Goal: Task Accomplishment & Management: Complete application form

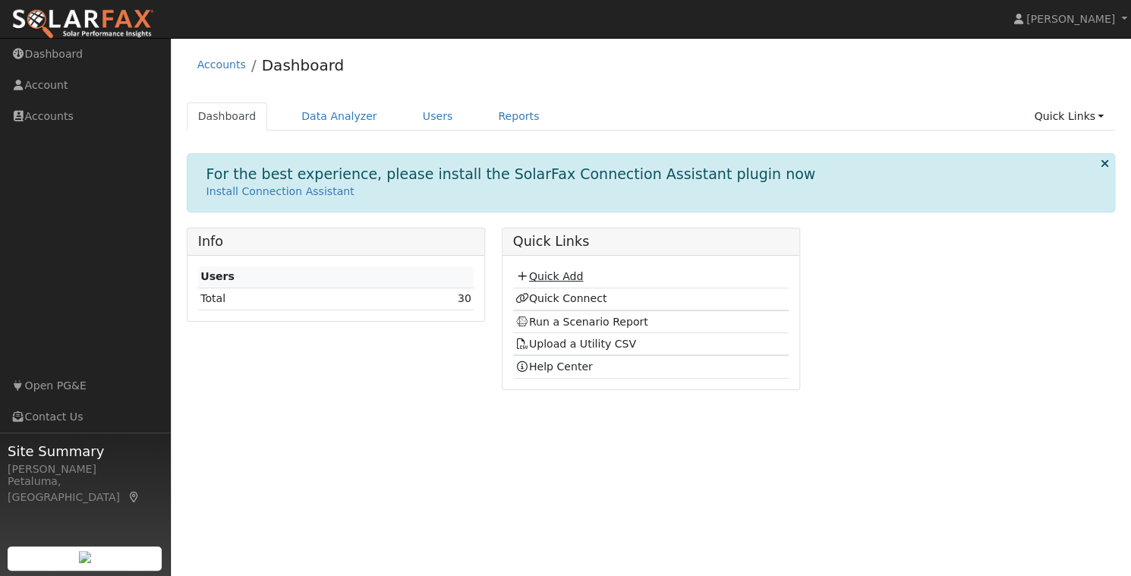
click at [562, 273] on link "Quick Add" at bounding box center [549, 276] width 68 height 12
click at [554, 271] on link "Quick Add" at bounding box center [549, 276] width 68 height 12
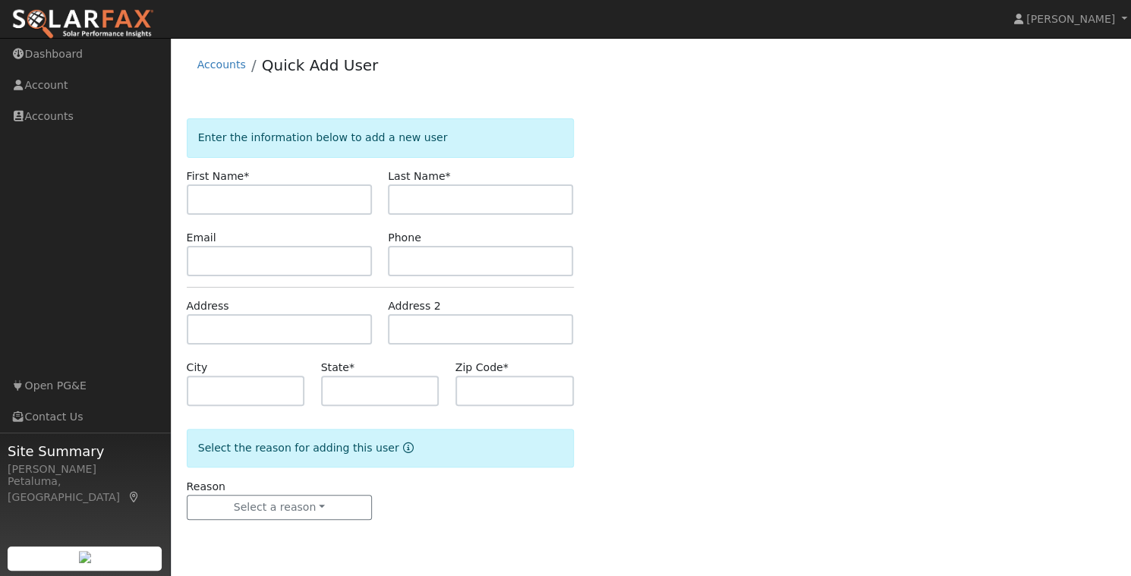
click at [256, 197] on input "text" at bounding box center [279, 199] width 185 height 30
type input "Trevor"
type input "McMaughton"
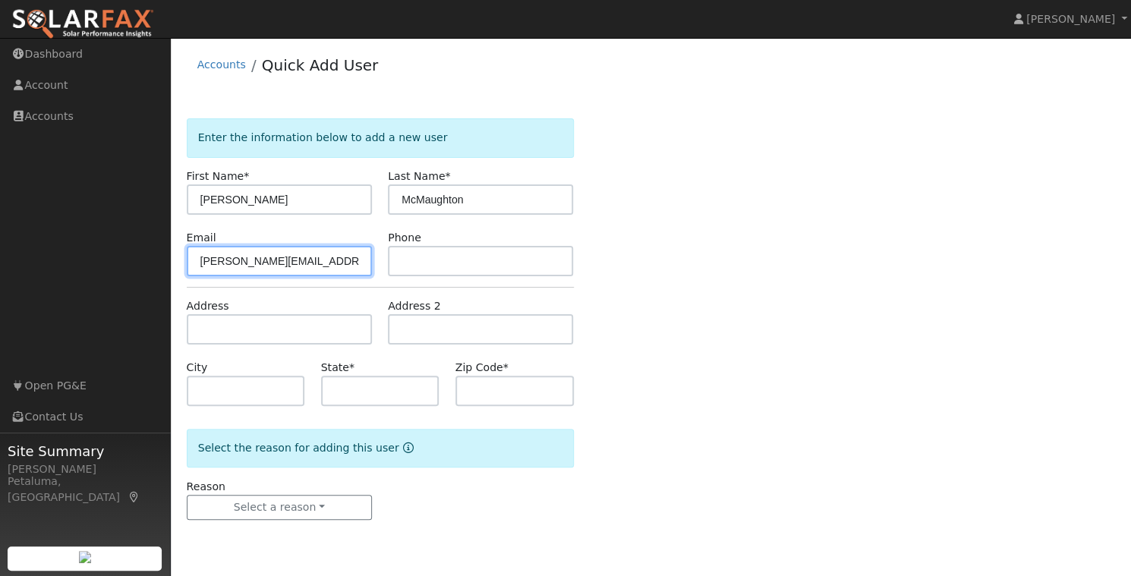
type input "Mcnaughton@gmail.com"
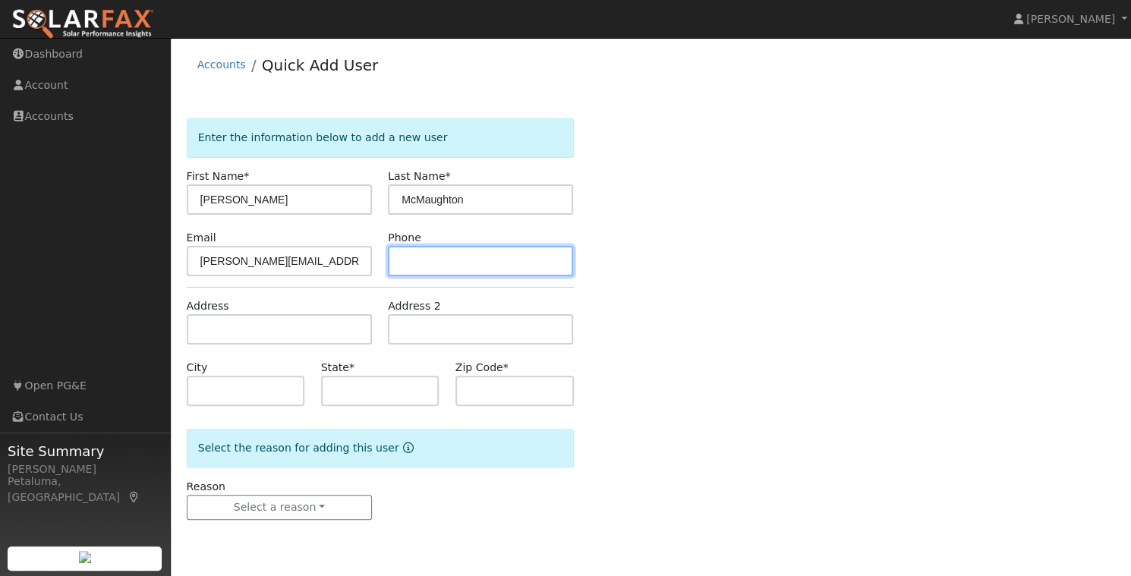
click at [429, 257] on input "text" at bounding box center [480, 261] width 185 height 30
paste input "(773) 931-2958"
type input "(773) 931-2958"
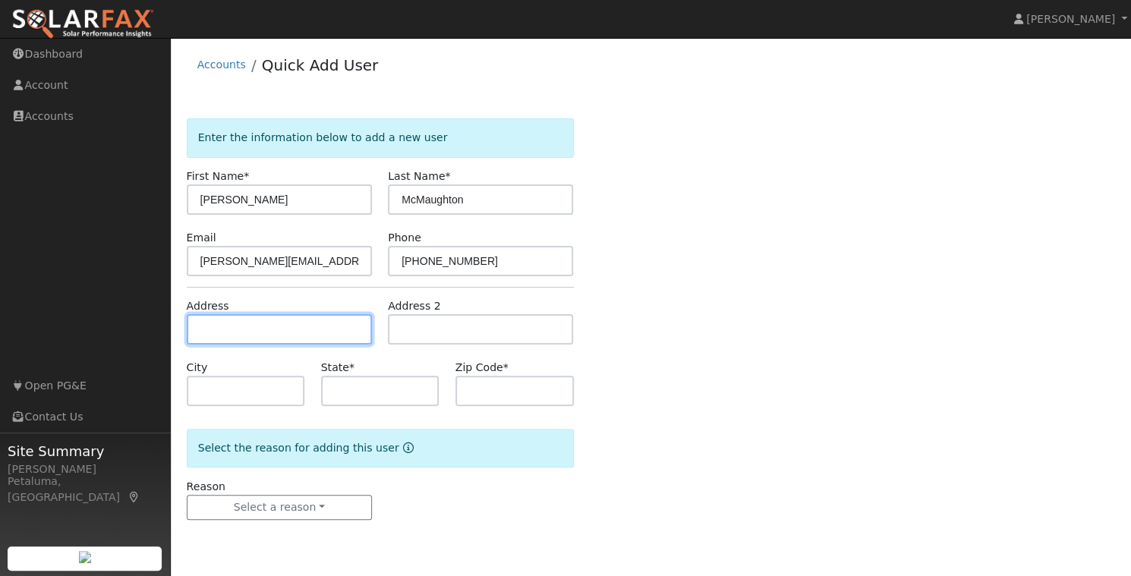
click at [292, 330] on input "text" at bounding box center [279, 329] width 185 height 30
type input "2720 Carisbrook Drive"
type input "Oakland"
type input "CA"
type input "94611"
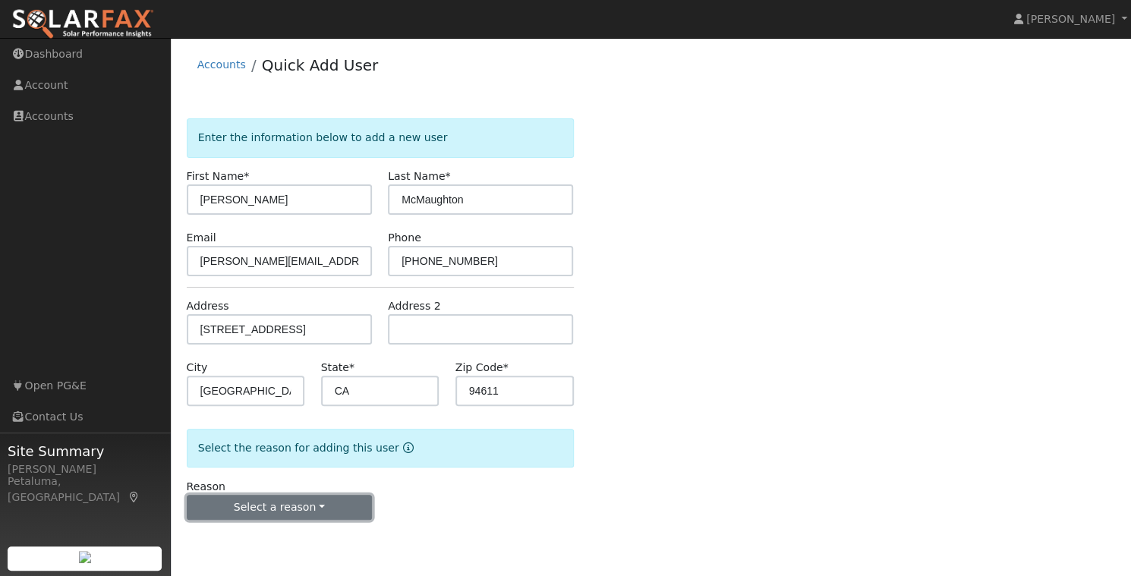
click at [322, 500] on button "Select a reason" at bounding box center [279, 508] width 185 height 26
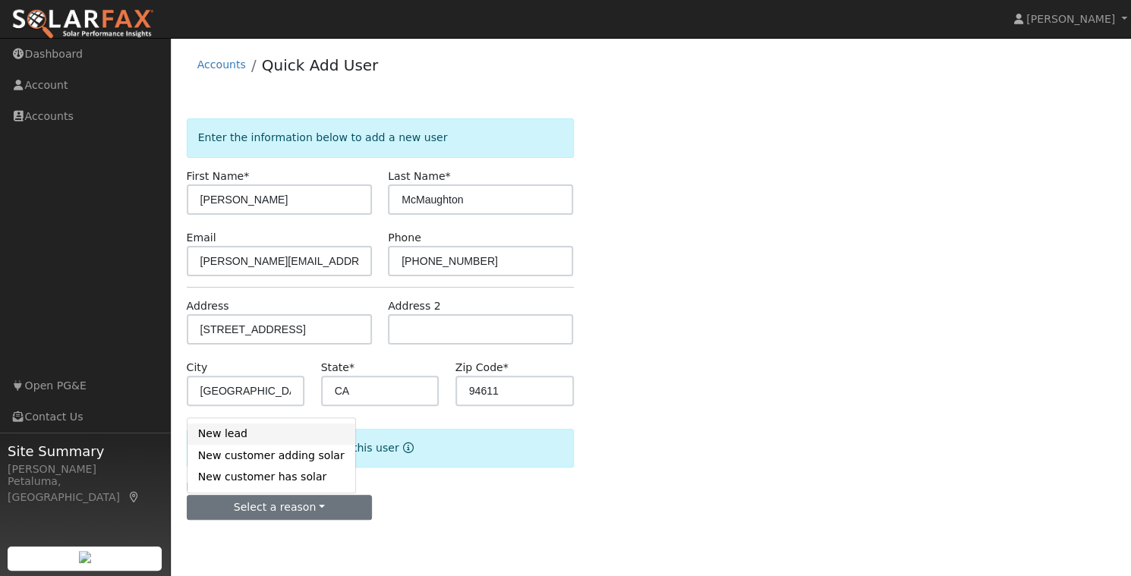
click at [222, 441] on link "New lead" at bounding box center [272, 434] width 168 height 21
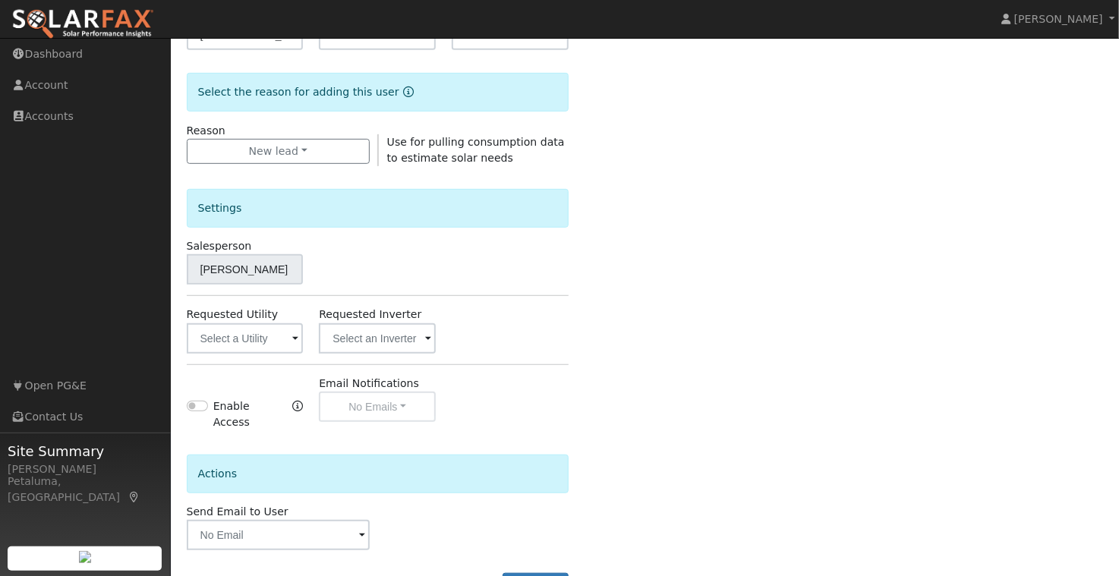
scroll to position [405, 0]
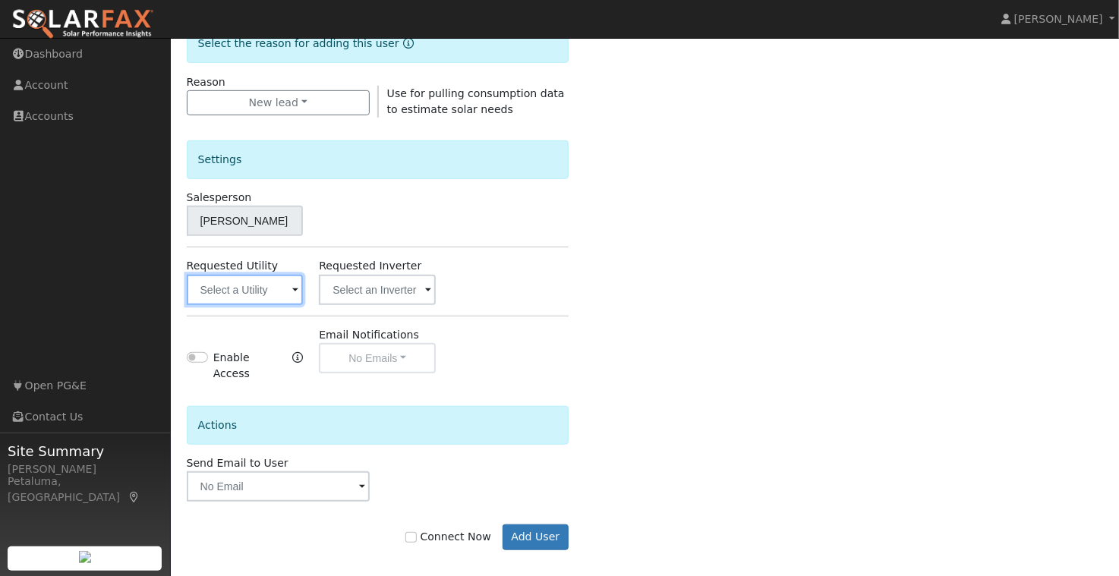
click at [284, 295] on input "text" at bounding box center [245, 290] width 117 height 30
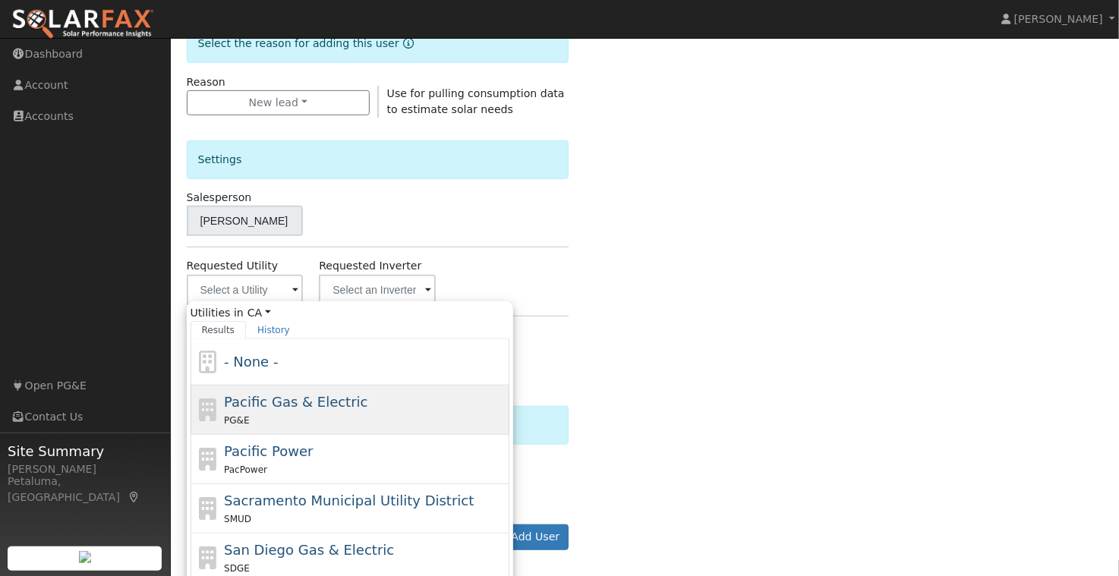
click at [307, 402] on span "Pacific Gas & Electric" at bounding box center [295, 402] width 143 height 16
type input "Pacific Gas & Electric"
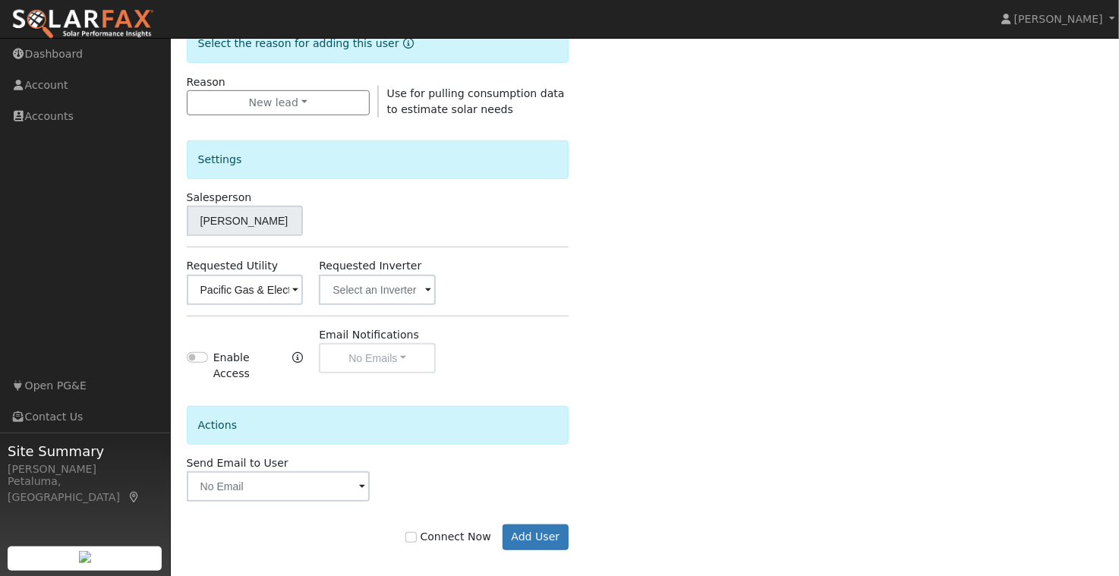
click at [417, 304] on div "Settings Salesperson Conner Jeffress Requested Utility Pacific Gas & Electric R…" at bounding box center [378, 251] width 382 height 266
click at [421, 298] on input "text" at bounding box center [377, 290] width 117 height 30
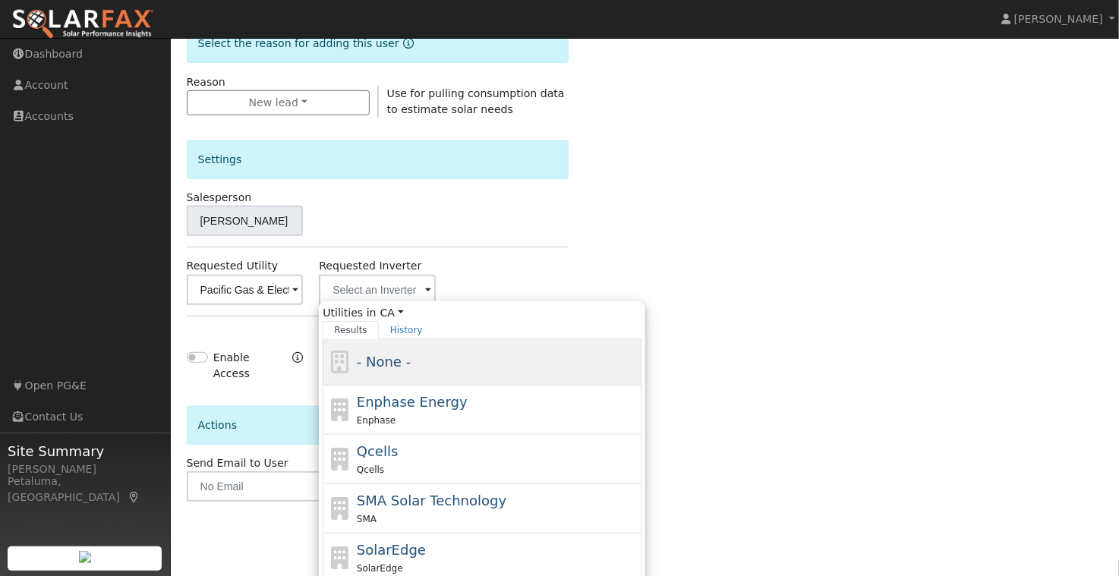
click at [416, 367] on div "- None -" at bounding box center [498, 361] width 282 height 20
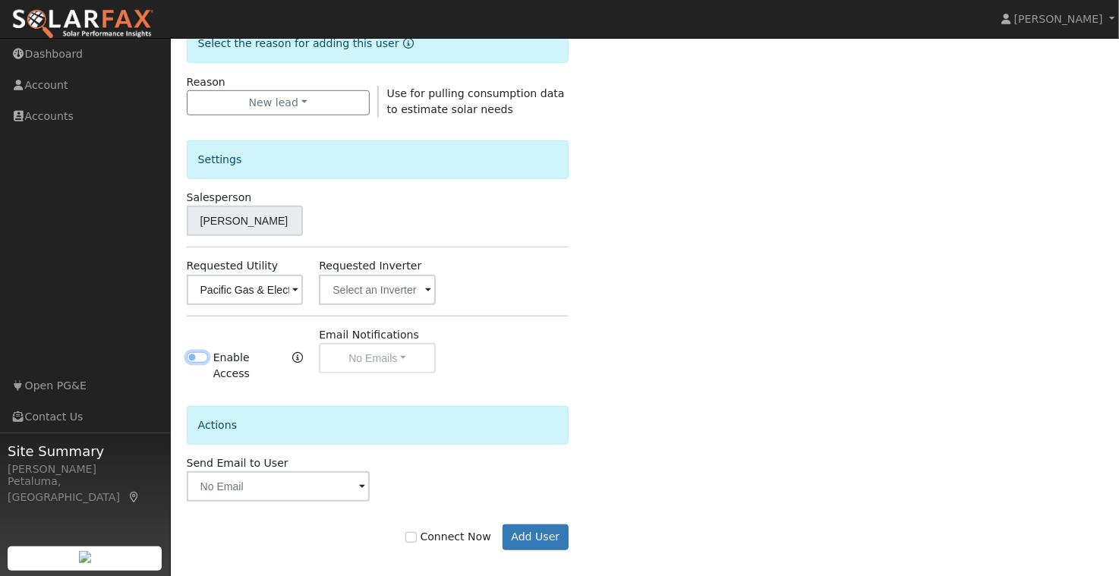
click at [197, 354] on input "Enable Access" at bounding box center [197, 357] width 21 height 11
click at [203, 357] on input "Enable Access" at bounding box center [197, 357] width 21 height 11
checkbox input "false"
click at [270, 471] on input "text" at bounding box center [278, 486] width 183 height 30
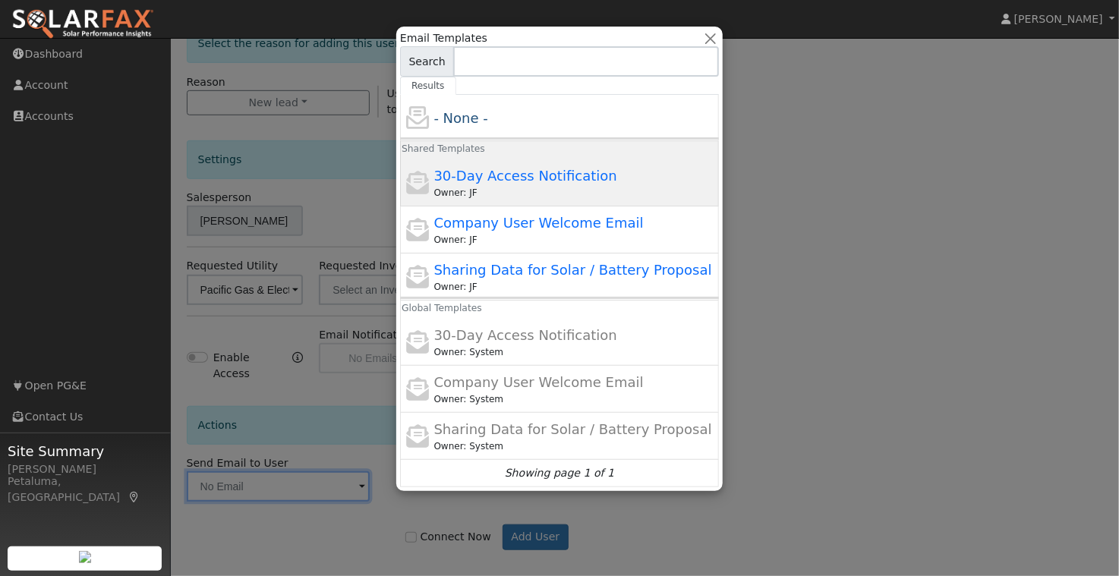
click at [595, 184] on div "30-Day Access Notification Owner: JF" at bounding box center [575, 182] width 282 height 34
type input "30-Day Access Notification"
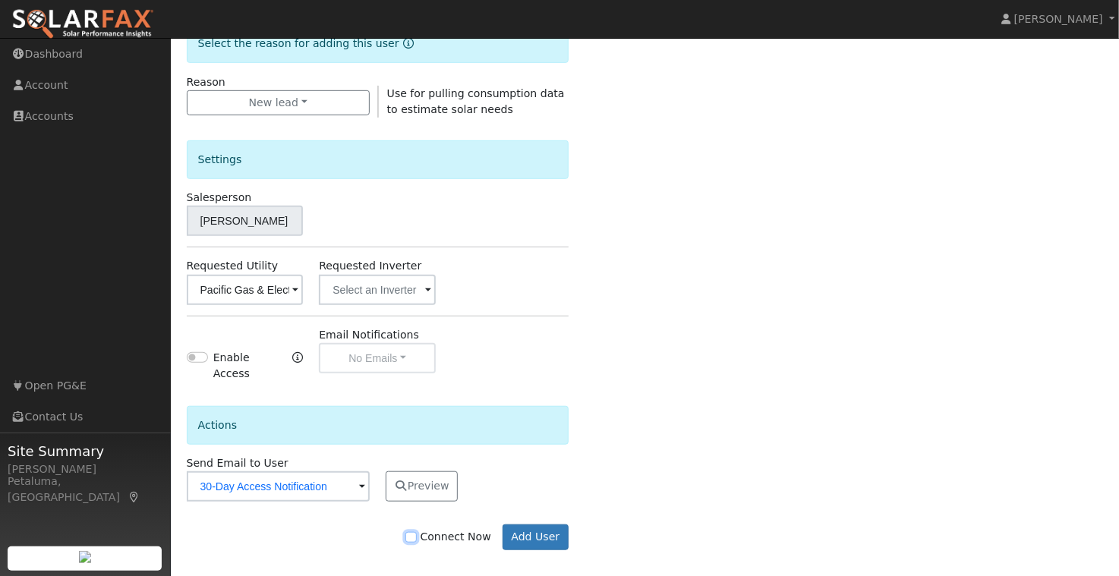
click at [416, 532] on input "Connect Now" at bounding box center [410, 537] width 11 height 11
checkbox input "true"
click at [544, 526] on button "Add User" at bounding box center [536, 538] width 66 height 26
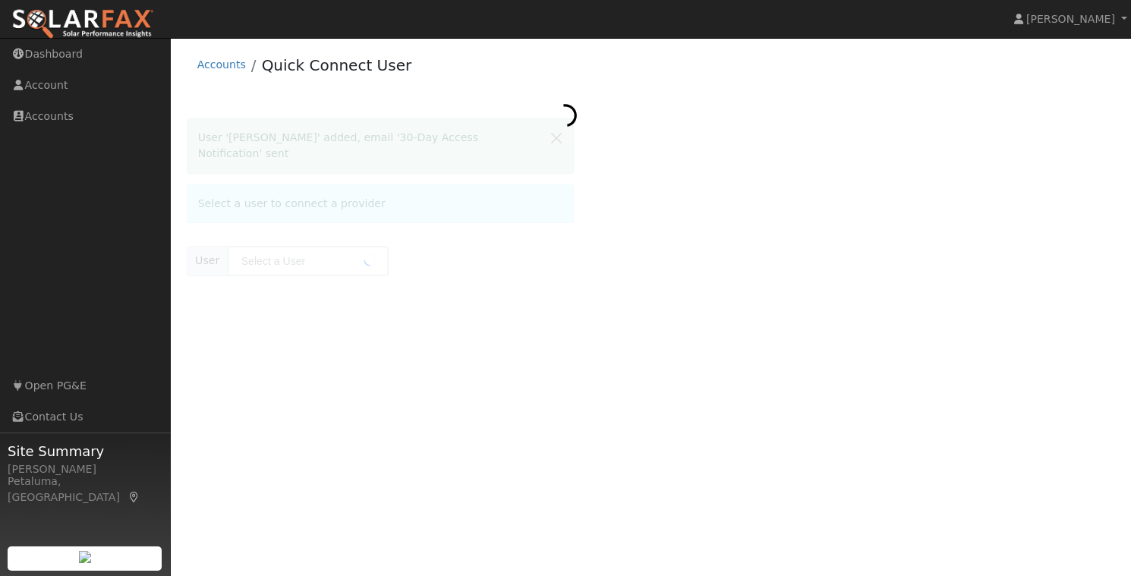
type input "[PERSON_NAME]"
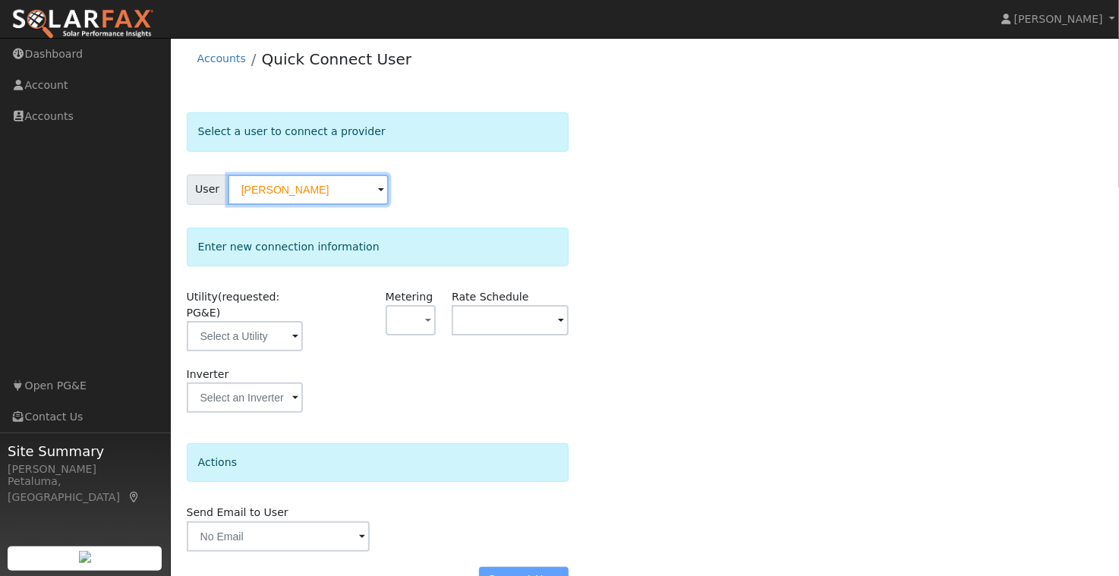
scroll to position [27, 0]
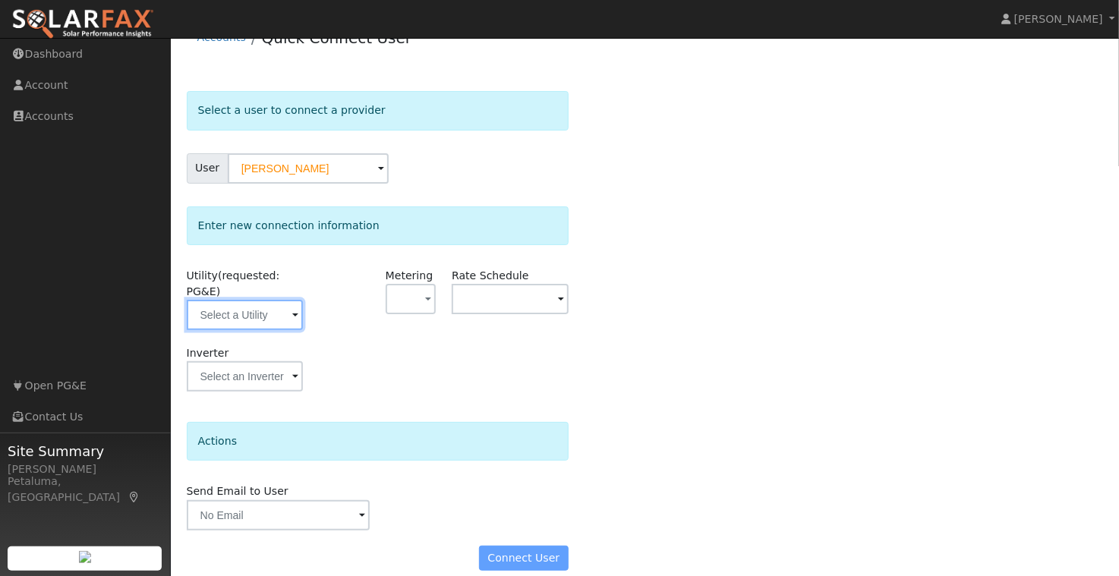
click at [251, 300] on input "text" at bounding box center [245, 315] width 117 height 30
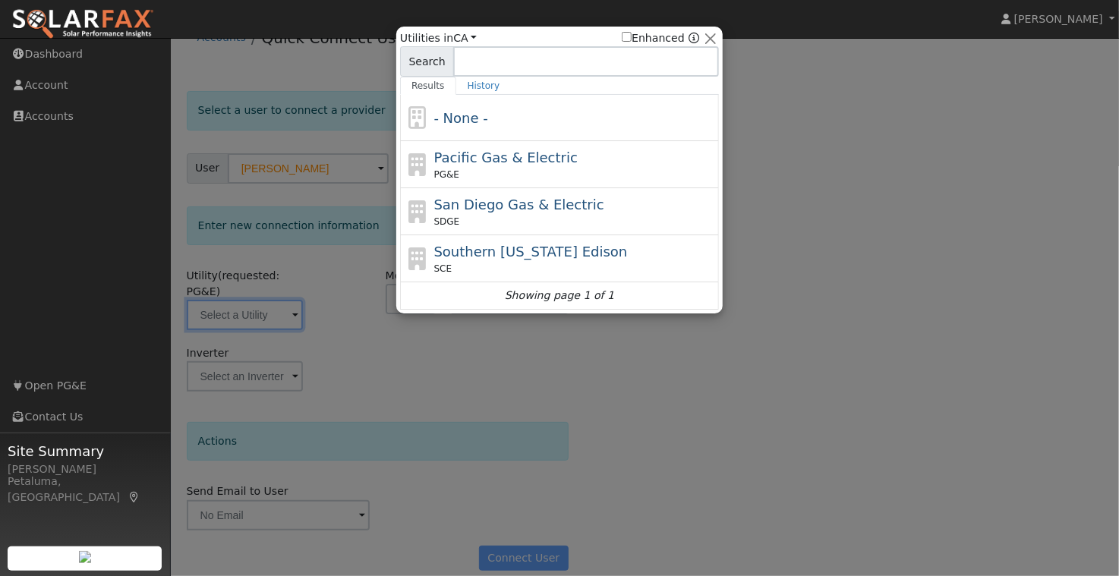
drag, startPoint x: 519, startPoint y: 165, endPoint x: 516, endPoint y: 177, distance: 12.5
click at [520, 165] on span "Pacific Gas & Electric" at bounding box center [505, 158] width 143 height 16
type input "PG&E"
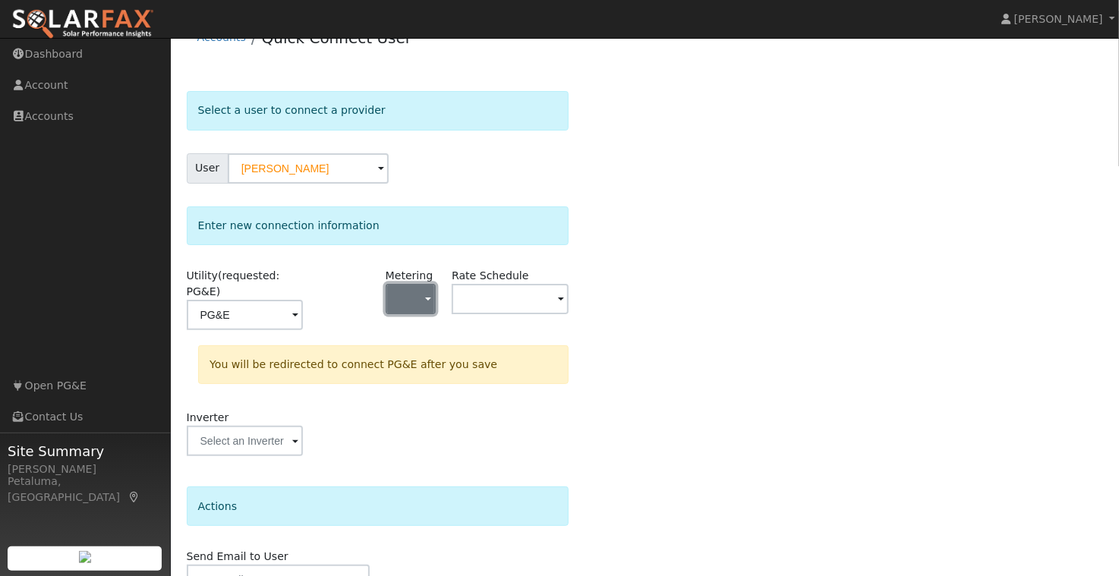
click at [430, 295] on span "button" at bounding box center [428, 300] width 6 height 16
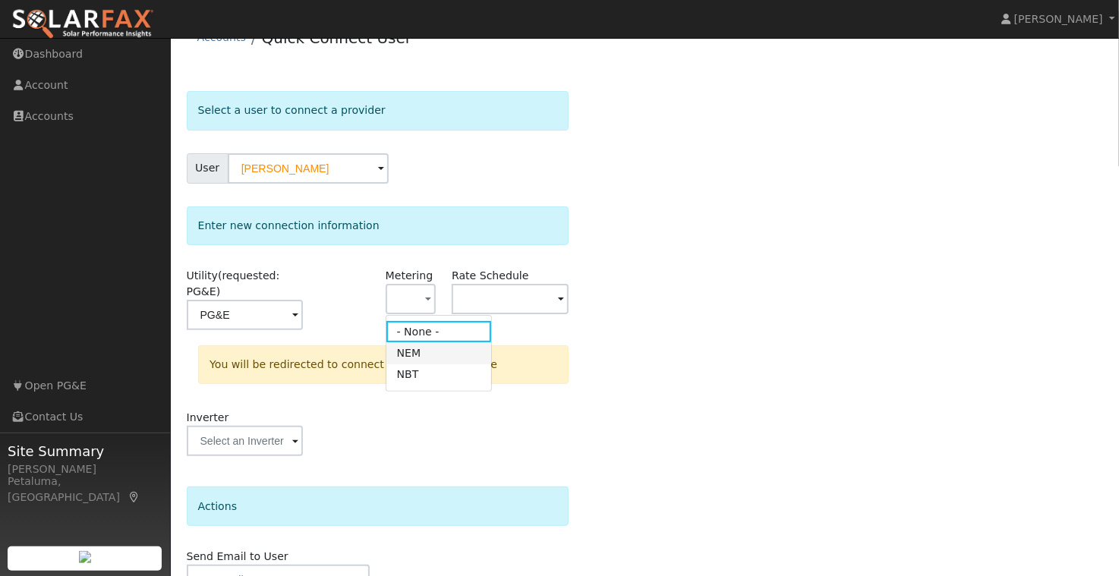
click at [421, 353] on link "NEM" at bounding box center [439, 352] width 106 height 21
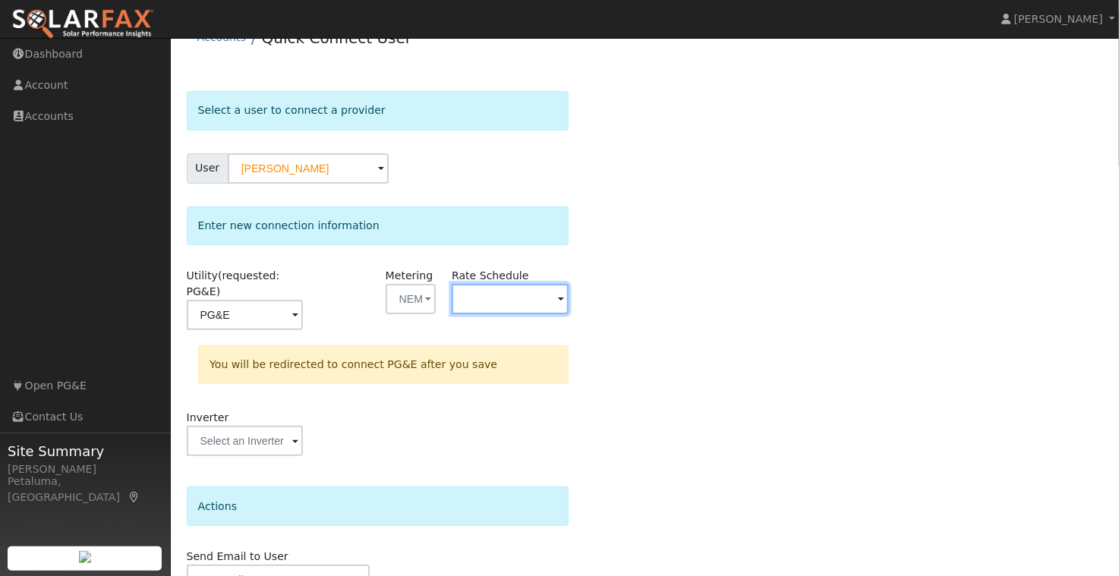
click at [531, 286] on input "text" at bounding box center [510, 299] width 117 height 30
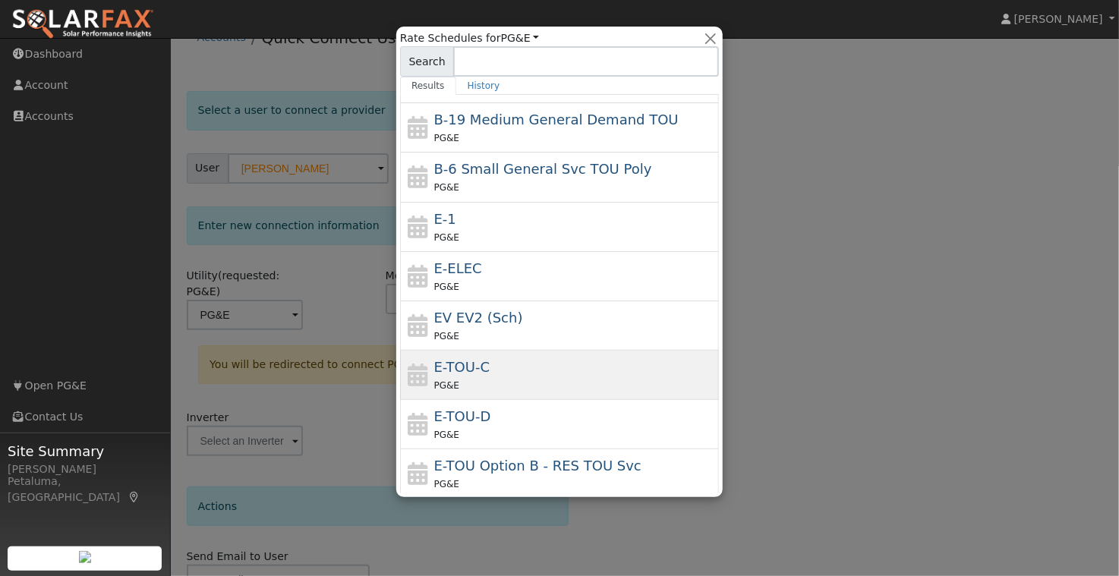
scroll to position [152, 0]
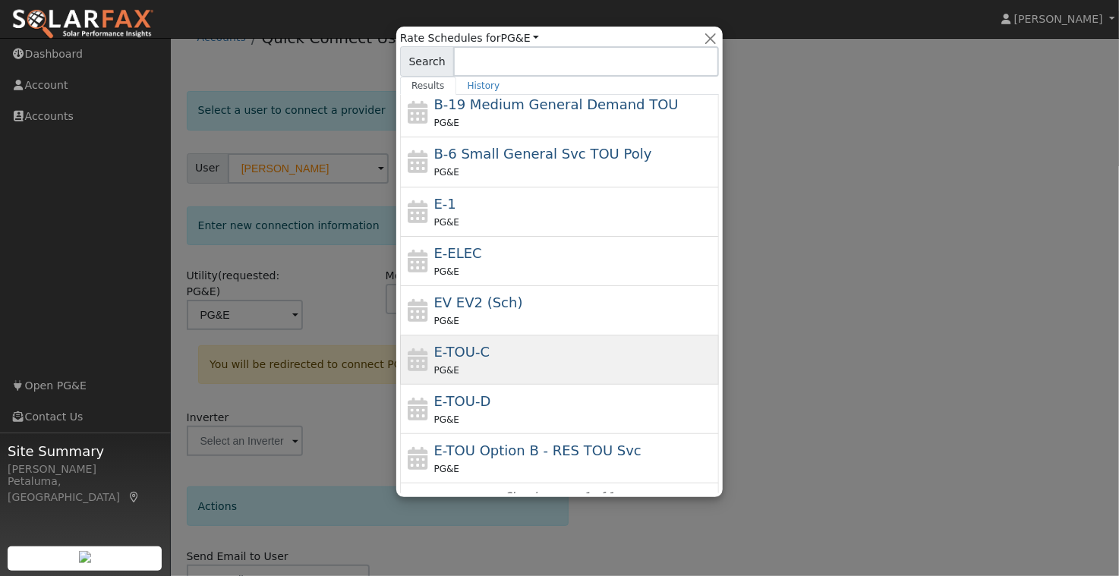
click at [495, 359] on div "E-TOU-C PG&E" at bounding box center [575, 360] width 282 height 36
type input "E-TOU-C"
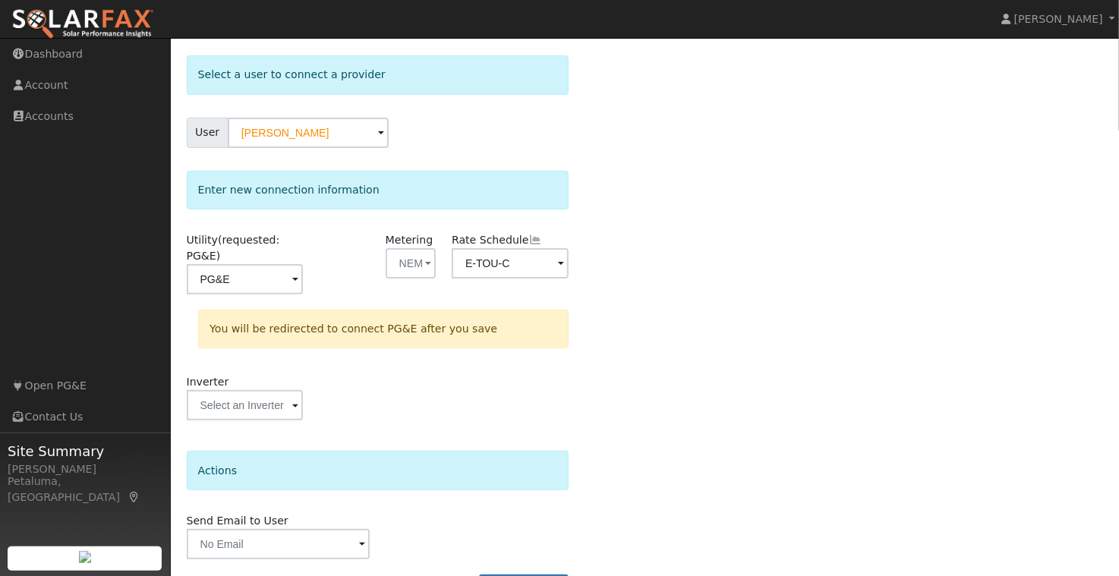
scroll to position [92, 0]
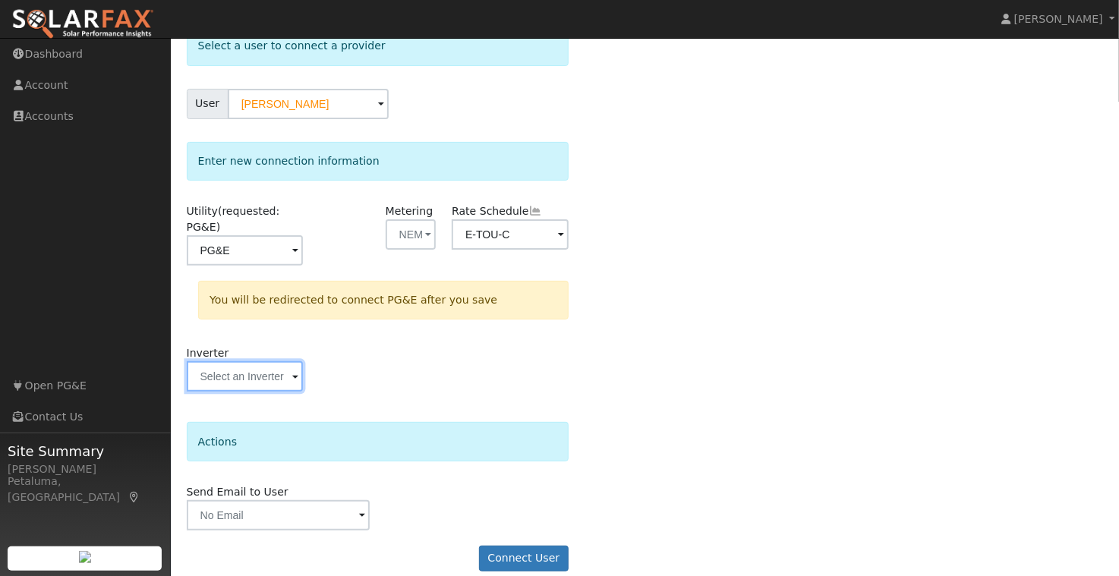
click at [258, 370] on input "text" at bounding box center [245, 376] width 117 height 30
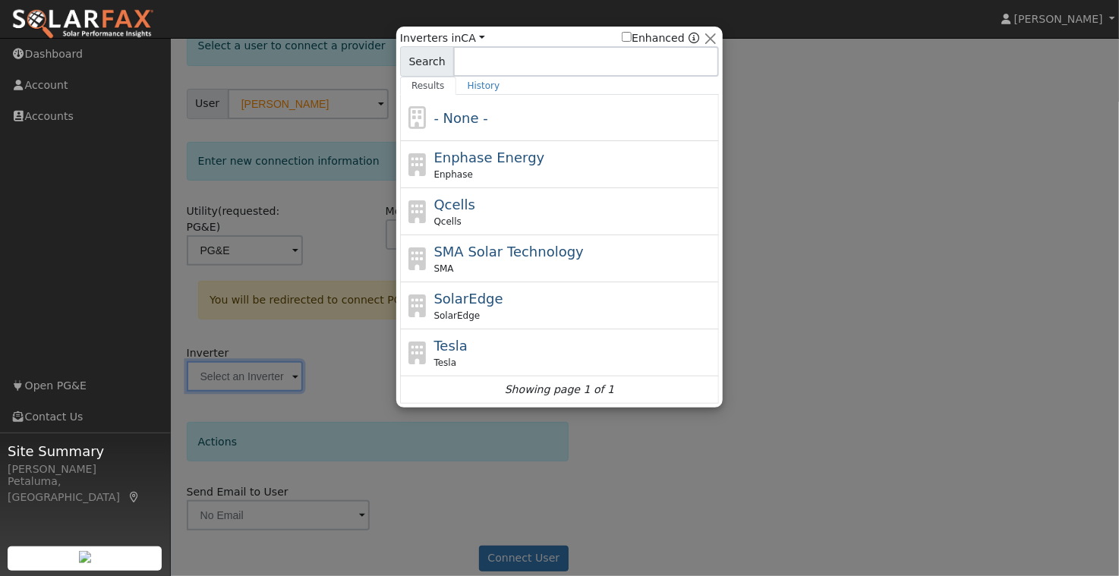
click at [815, 328] on div at bounding box center [559, 288] width 1119 height 576
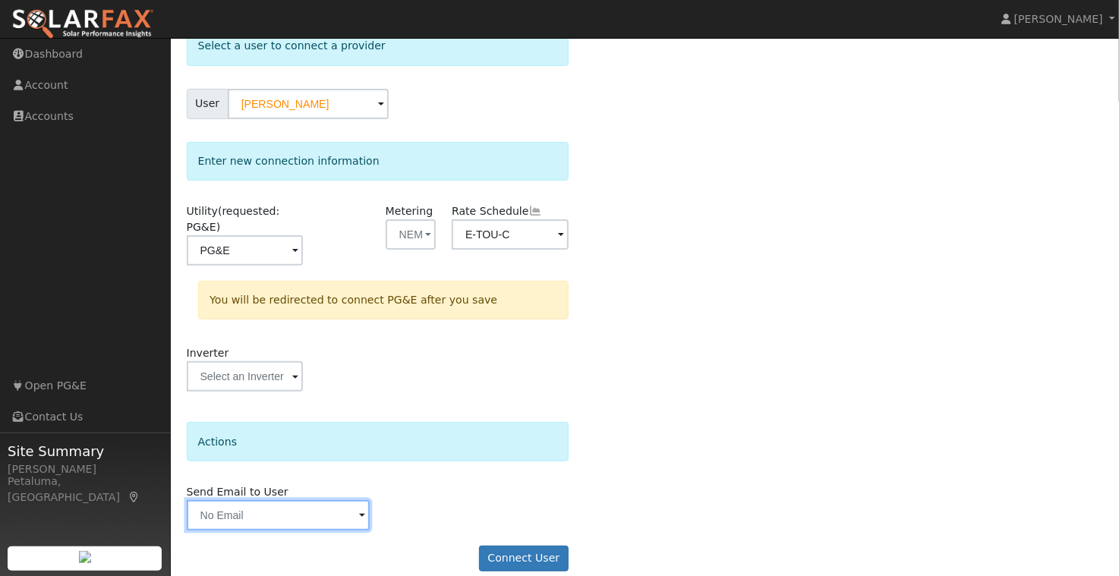
click at [314, 504] on input "text" at bounding box center [278, 515] width 183 height 30
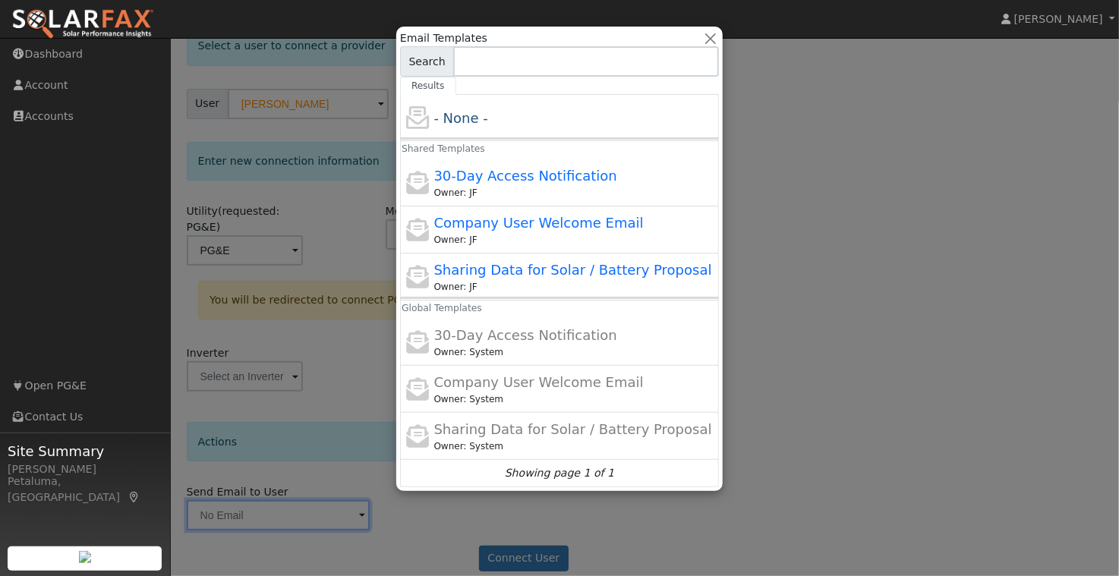
click at [625, 171] on div "30-Day Access Notification Owner: JF" at bounding box center [575, 182] width 282 height 34
type input "30-Day Access Notification"
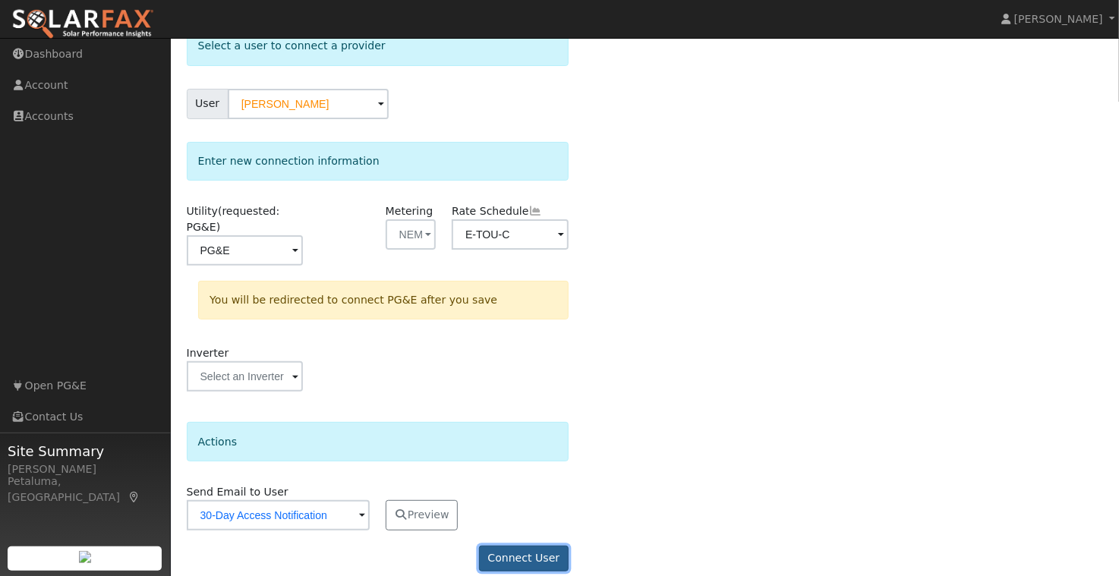
click at [521, 546] on button "Connect User" at bounding box center [524, 559] width 90 height 26
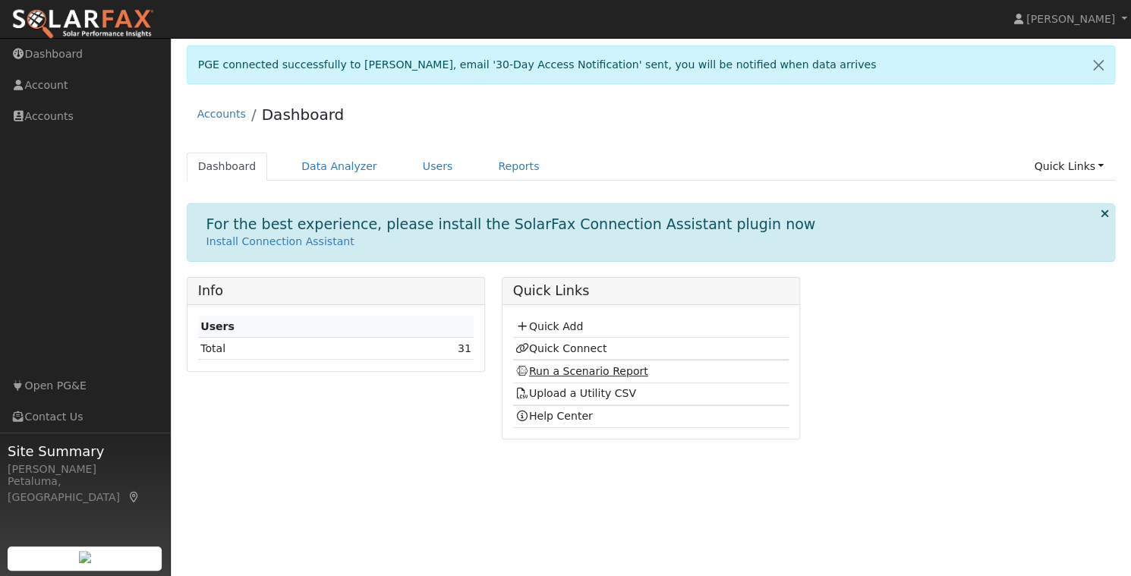
click at [600, 368] on link "Run a Scenario Report" at bounding box center [581, 371] width 133 height 12
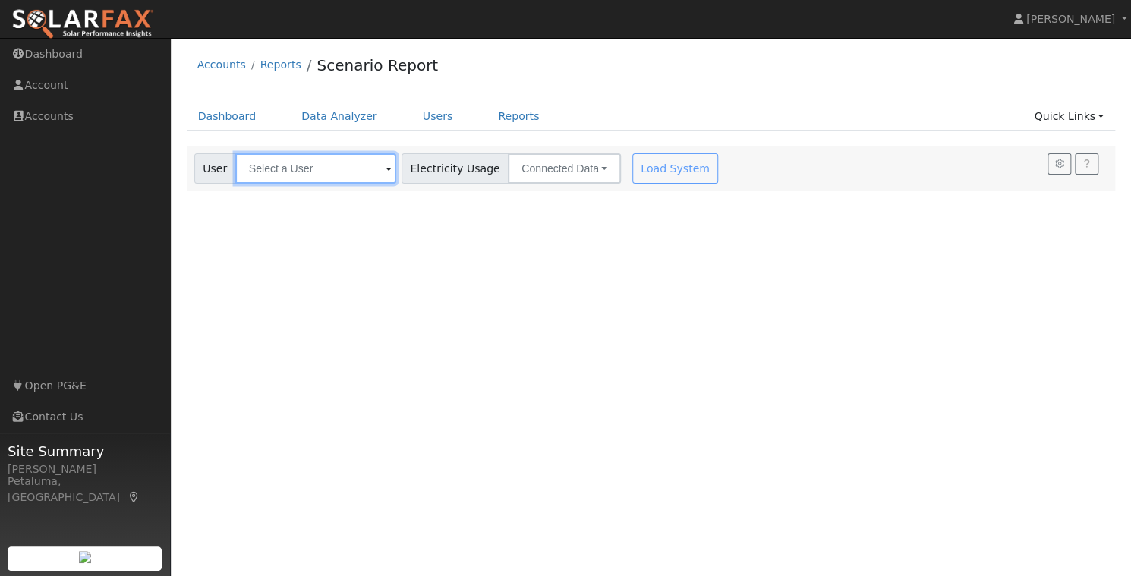
click at [329, 172] on input "text" at bounding box center [315, 168] width 161 height 30
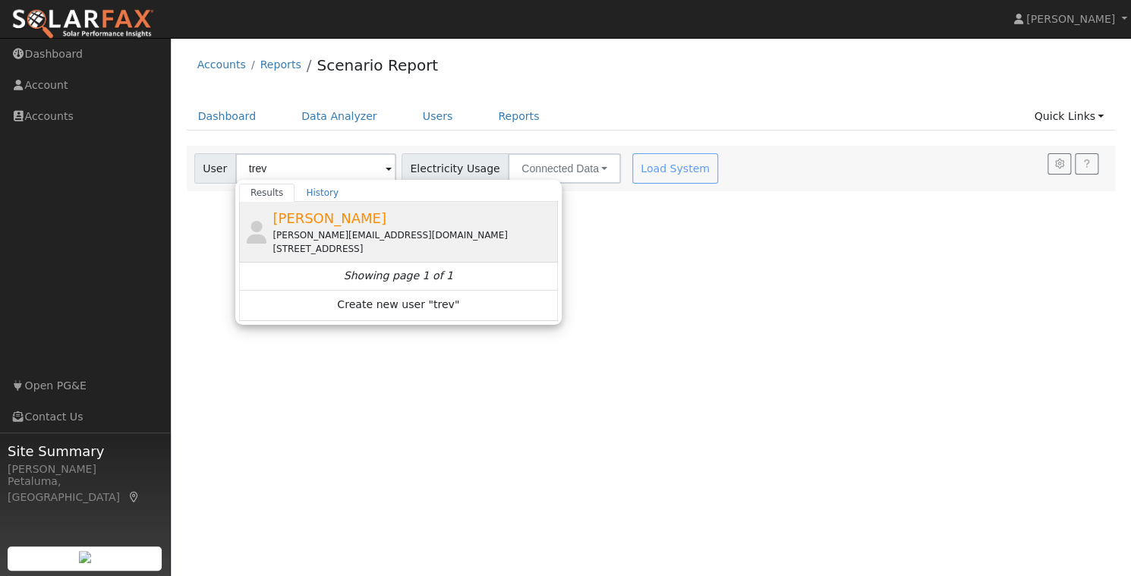
click at [364, 238] on div "[PERSON_NAME][EMAIL_ADDRESS][DOMAIN_NAME]" at bounding box center [414, 236] width 282 height 14
type input "[PERSON_NAME]"
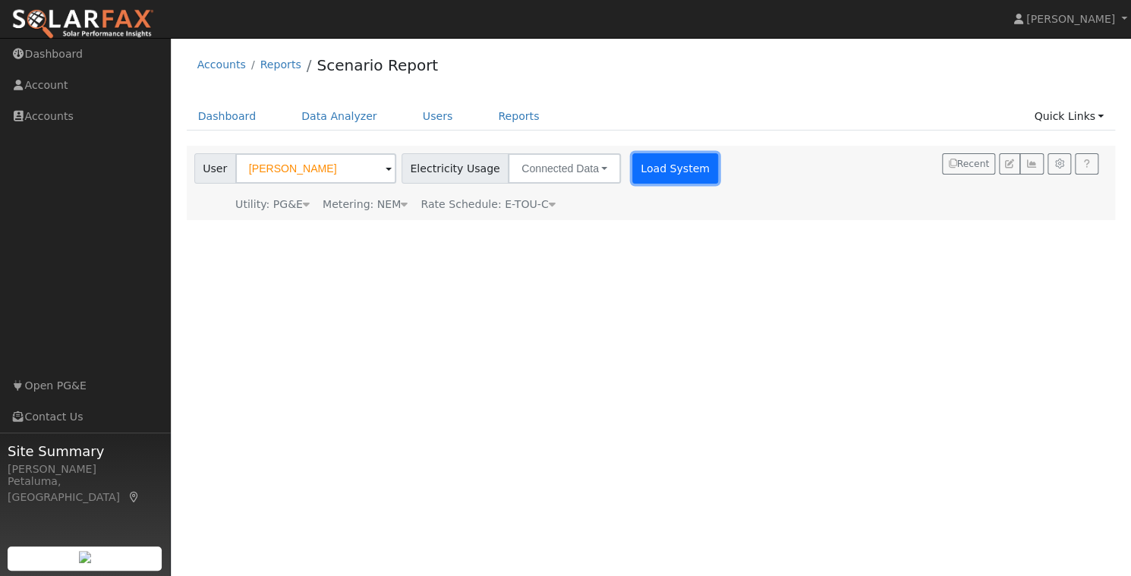
click at [670, 165] on button "Load System" at bounding box center [675, 168] width 87 height 30
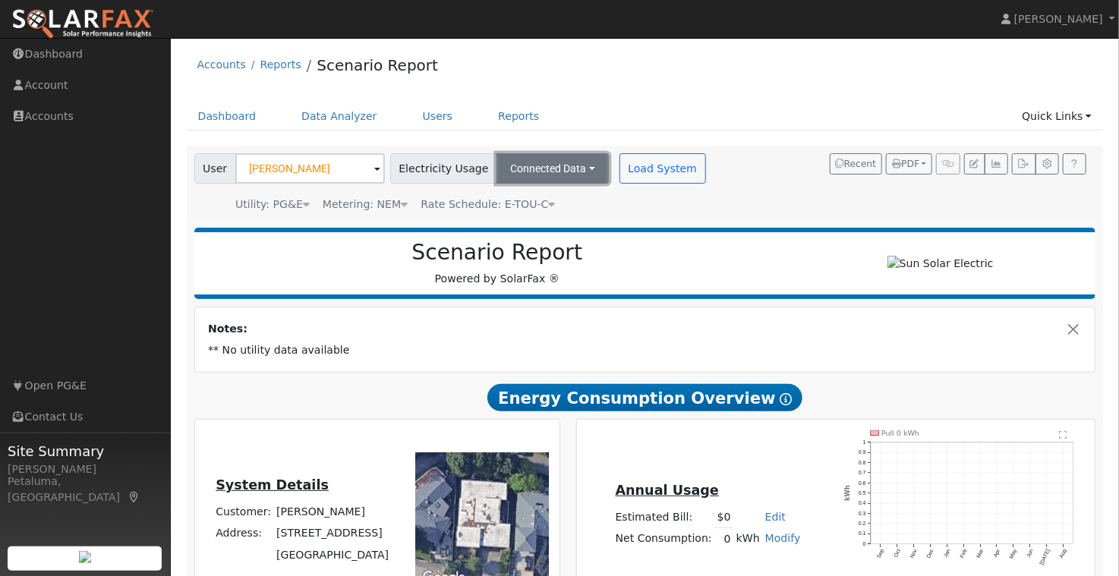
click at [577, 172] on button "Connected Data" at bounding box center [552, 168] width 112 height 30
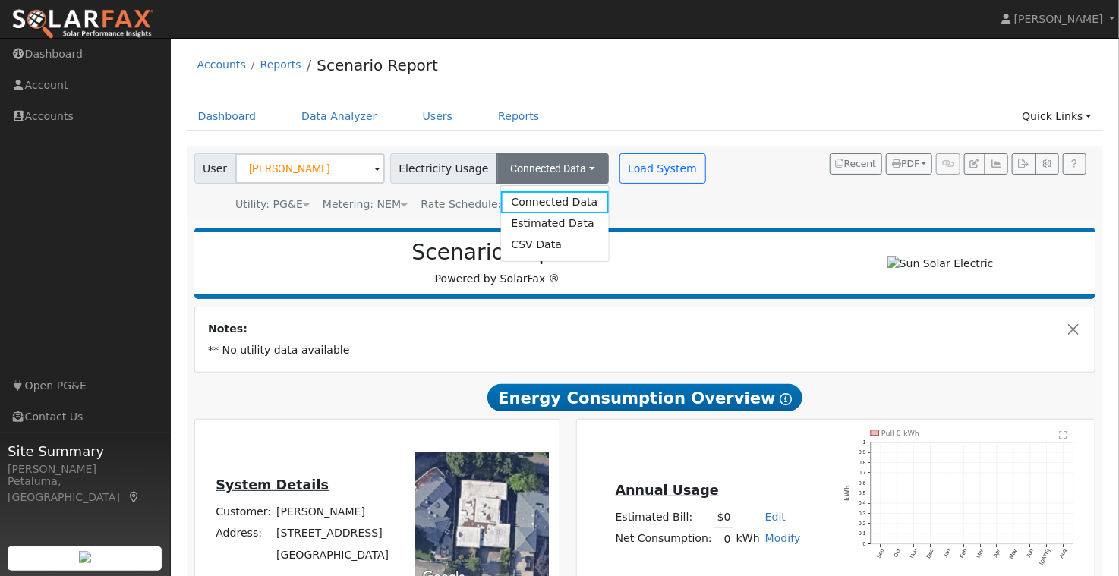
click at [524, 244] on link "CSV Data" at bounding box center [554, 245] width 108 height 21
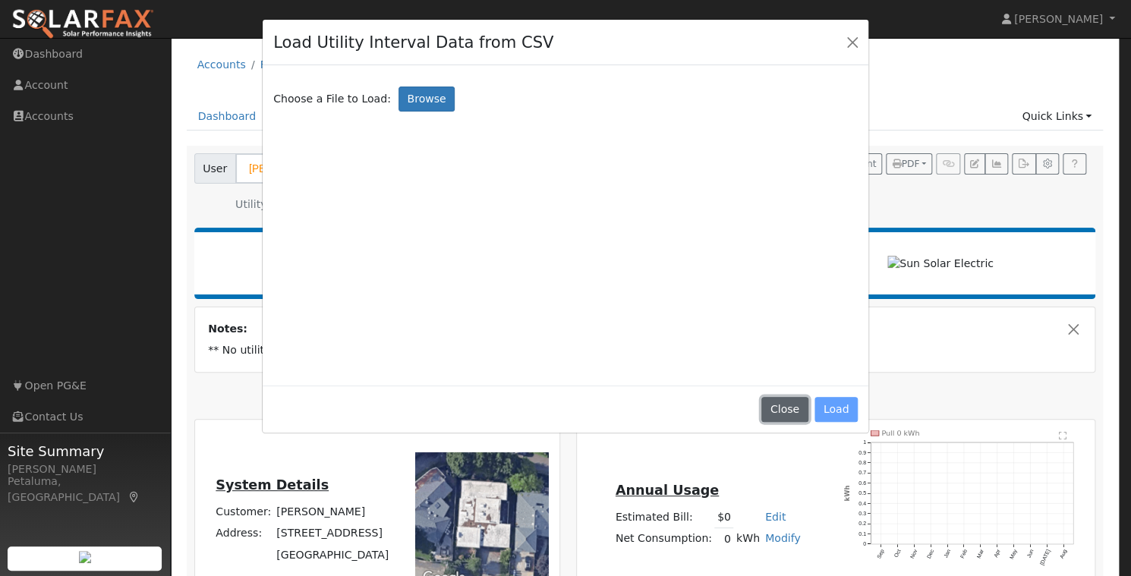
click at [786, 412] on button "Close" at bounding box center [784, 410] width 46 height 26
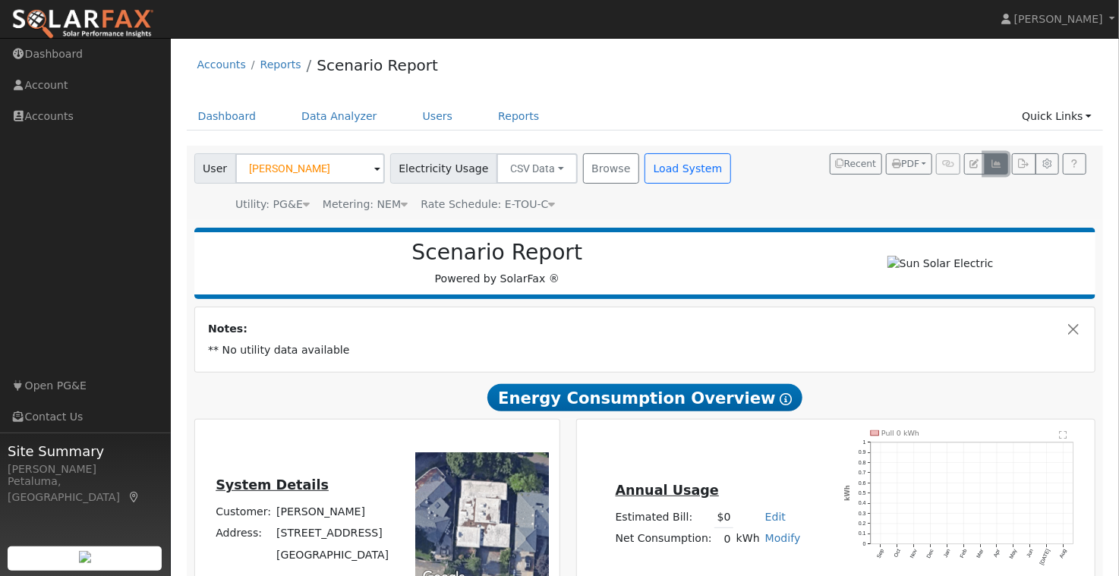
click at [996, 161] on icon "button" at bounding box center [996, 163] width 11 height 9
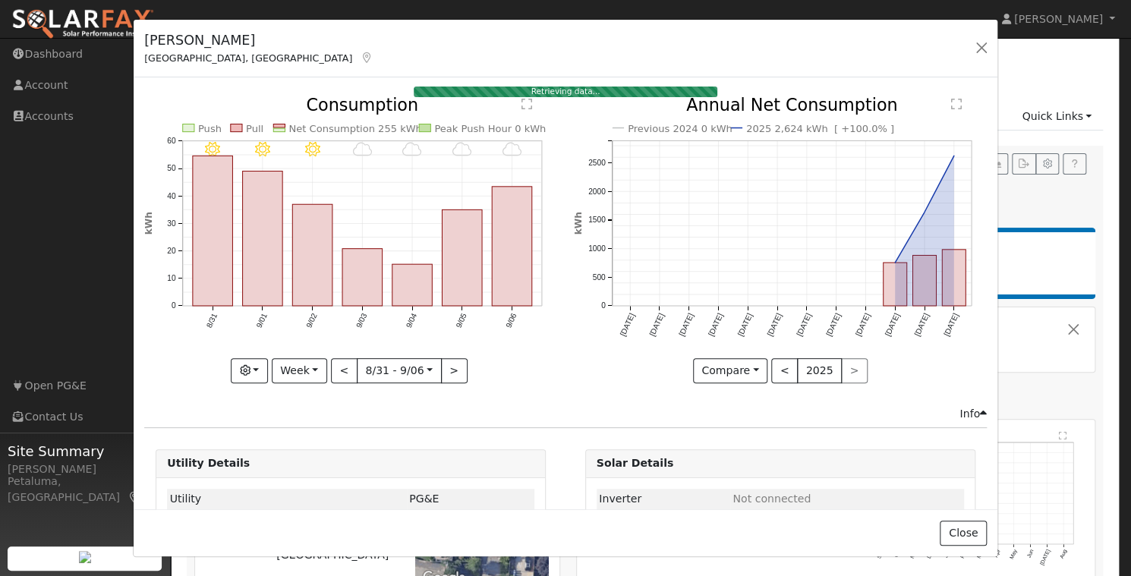
scroll to position [125, 0]
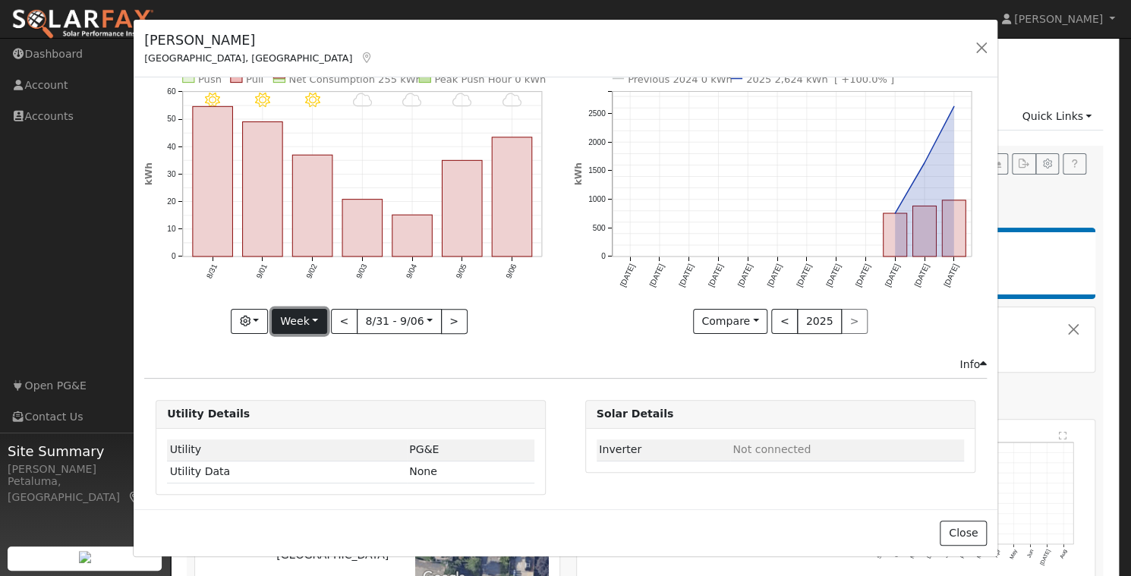
click at [303, 309] on button "Week" at bounding box center [299, 322] width 55 height 26
click at [305, 416] on link "Year" at bounding box center [326, 415] width 106 height 21
type input "2024-09-01"
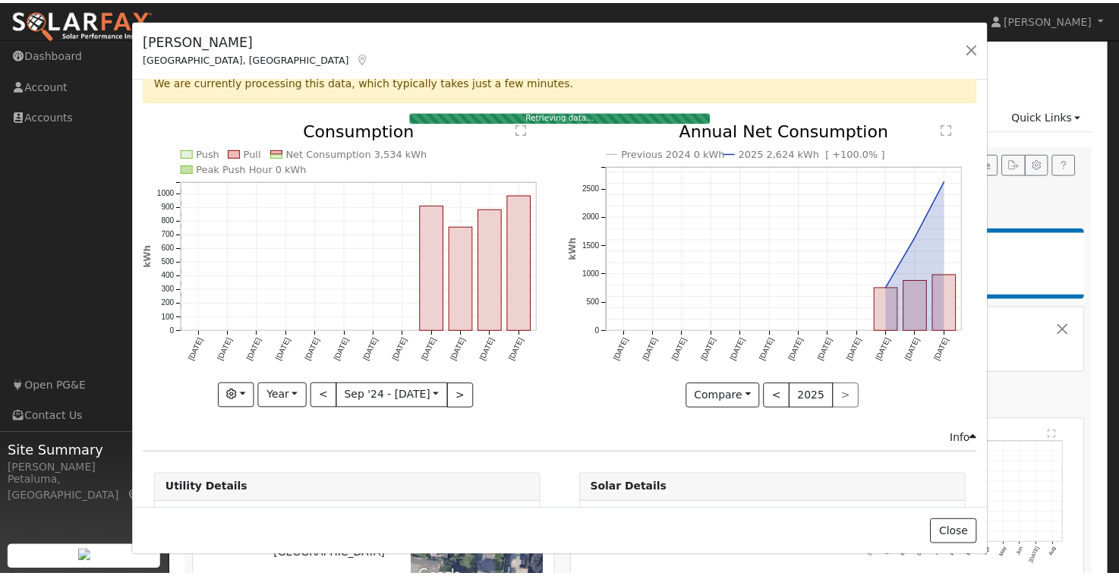
scroll to position [76, 0]
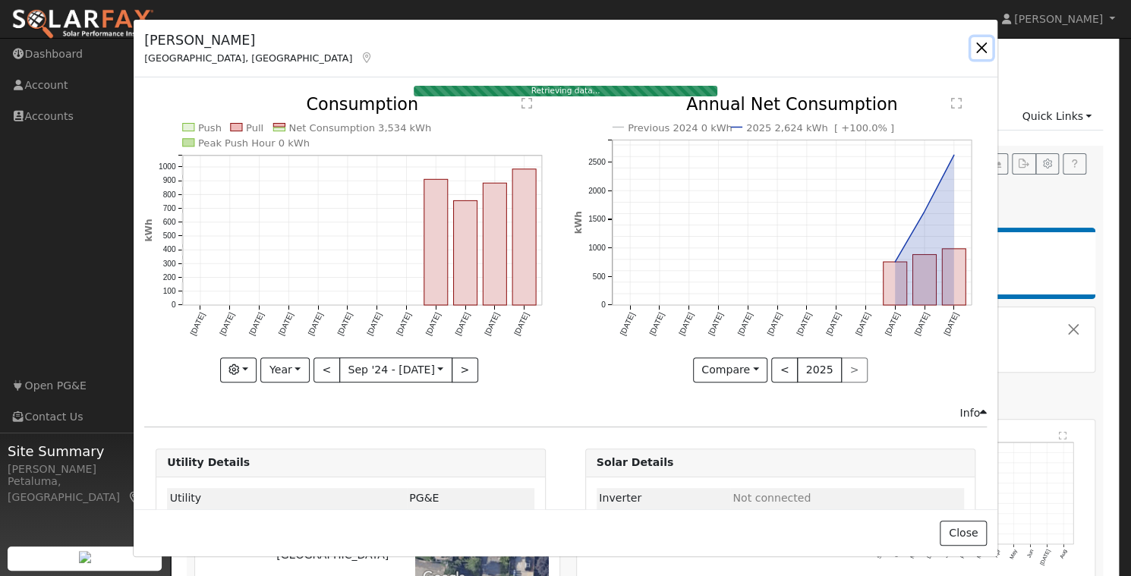
click at [979, 48] on button "button" at bounding box center [981, 47] width 21 height 21
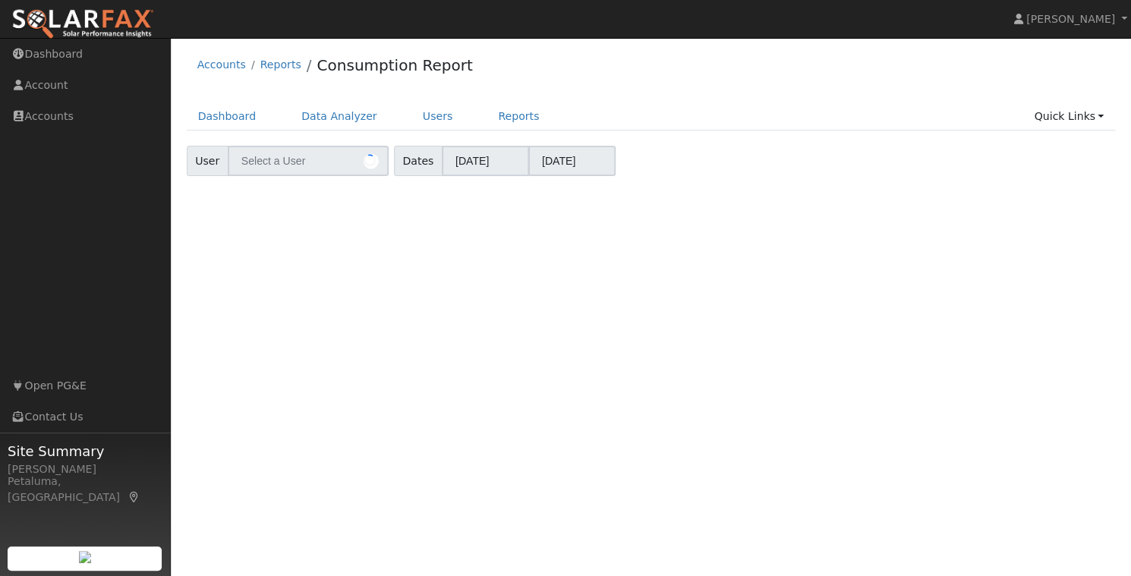
type input "[PERSON_NAME]"
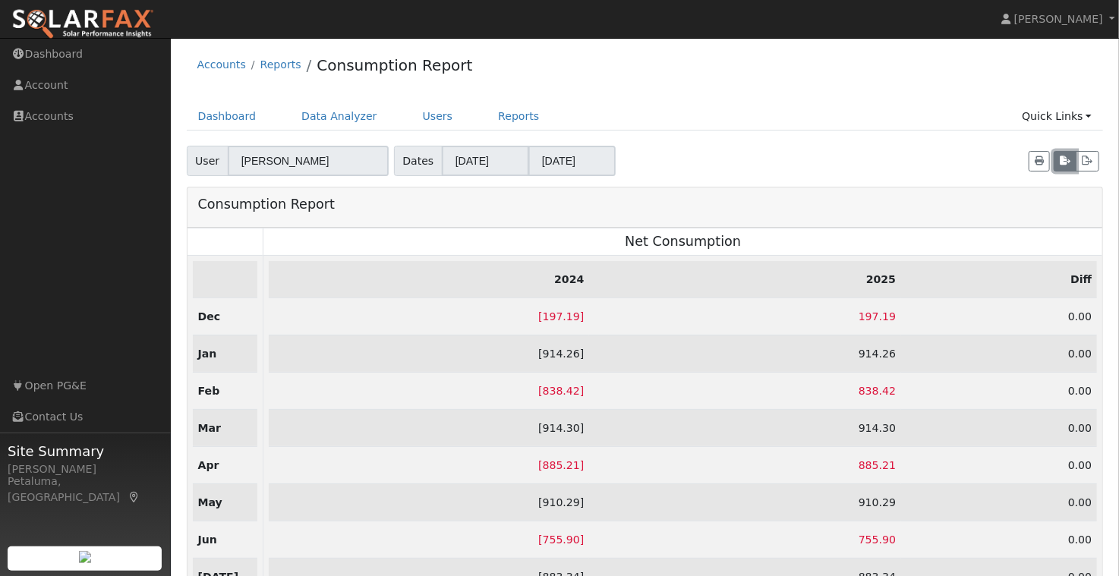
click at [1069, 159] on icon "button" at bounding box center [1065, 160] width 11 height 9
click at [1084, 69] on div "Accounts Reports Consumption Report" at bounding box center [645, 69] width 917 height 46
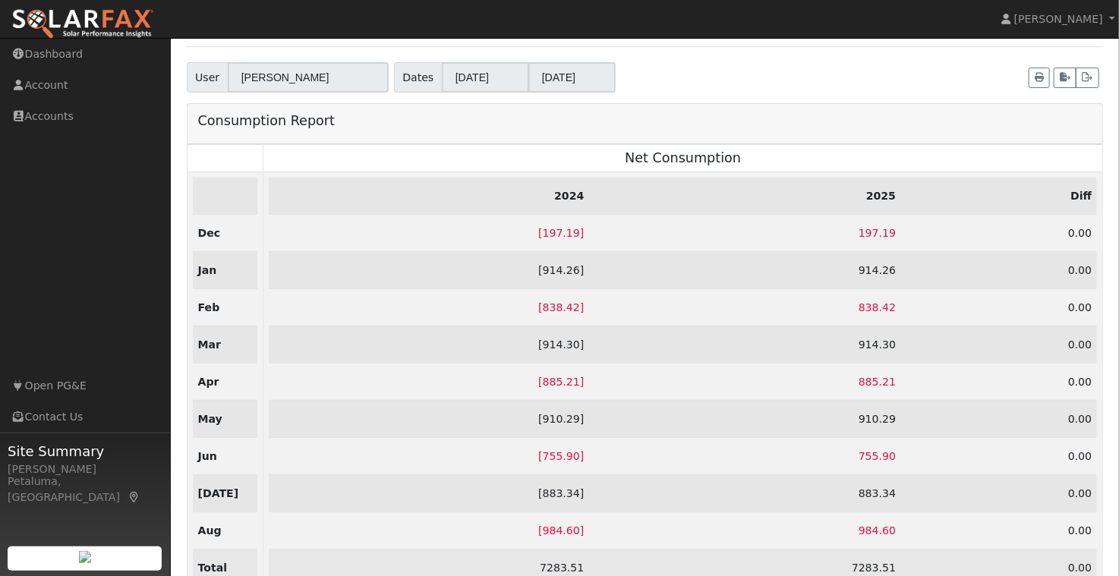
scroll to position [128, 0]
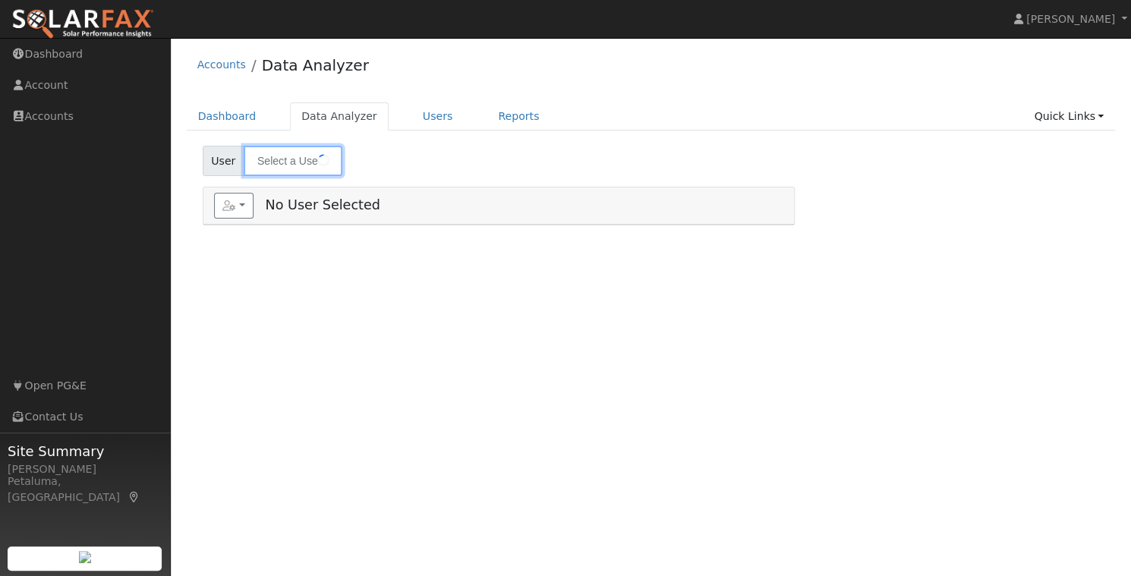
type input "[PERSON_NAME]"
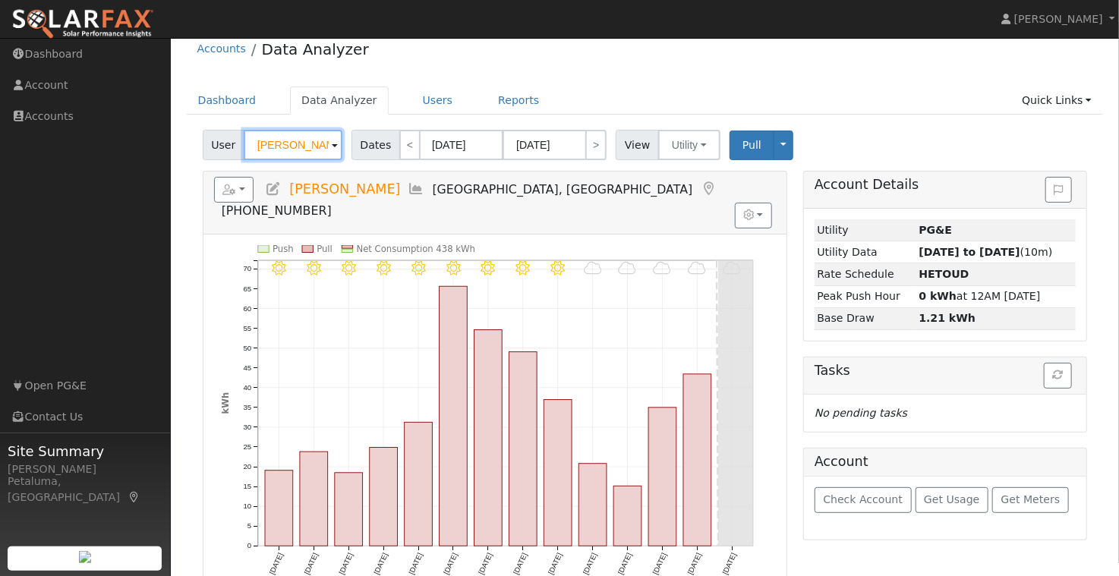
scroll to position [20, 0]
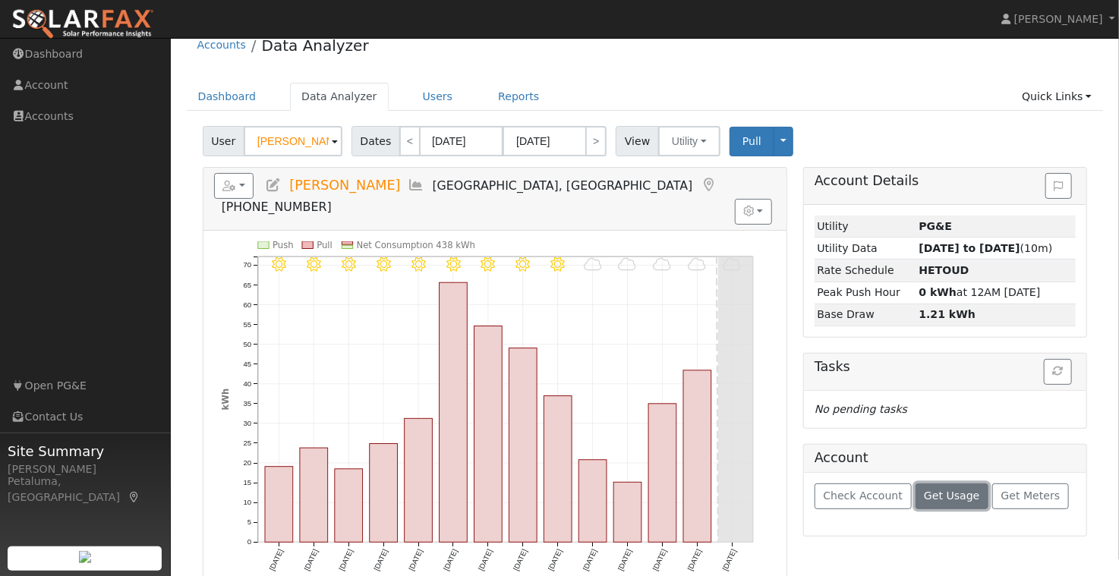
click at [947, 500] on button "Get Usage" at bounding box center [953, 497] width 74 height 26
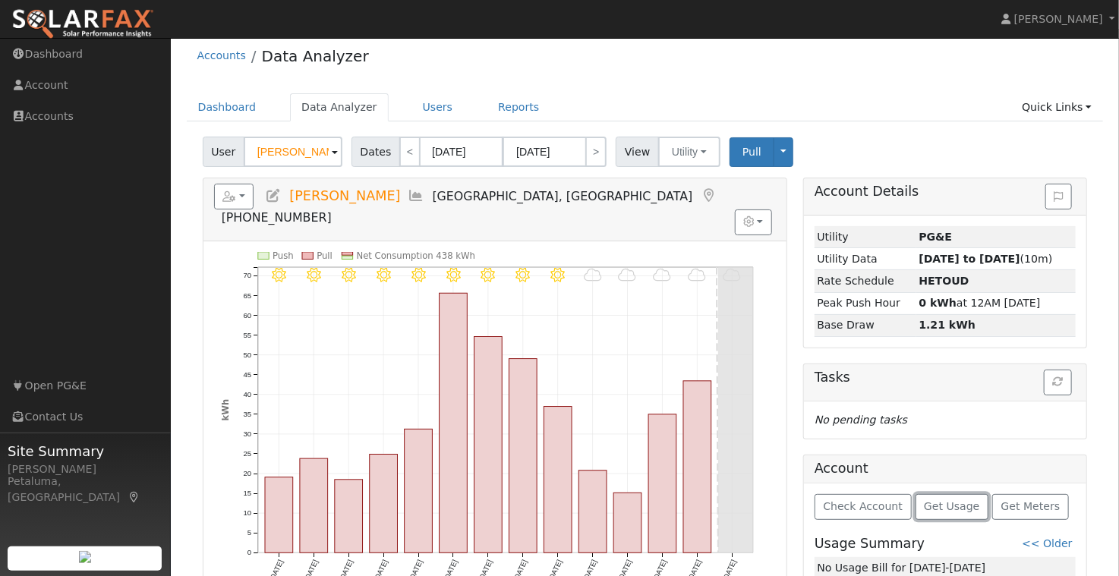
scroll to position [0, 0]
